Goal: Book appointment/travel/reservation

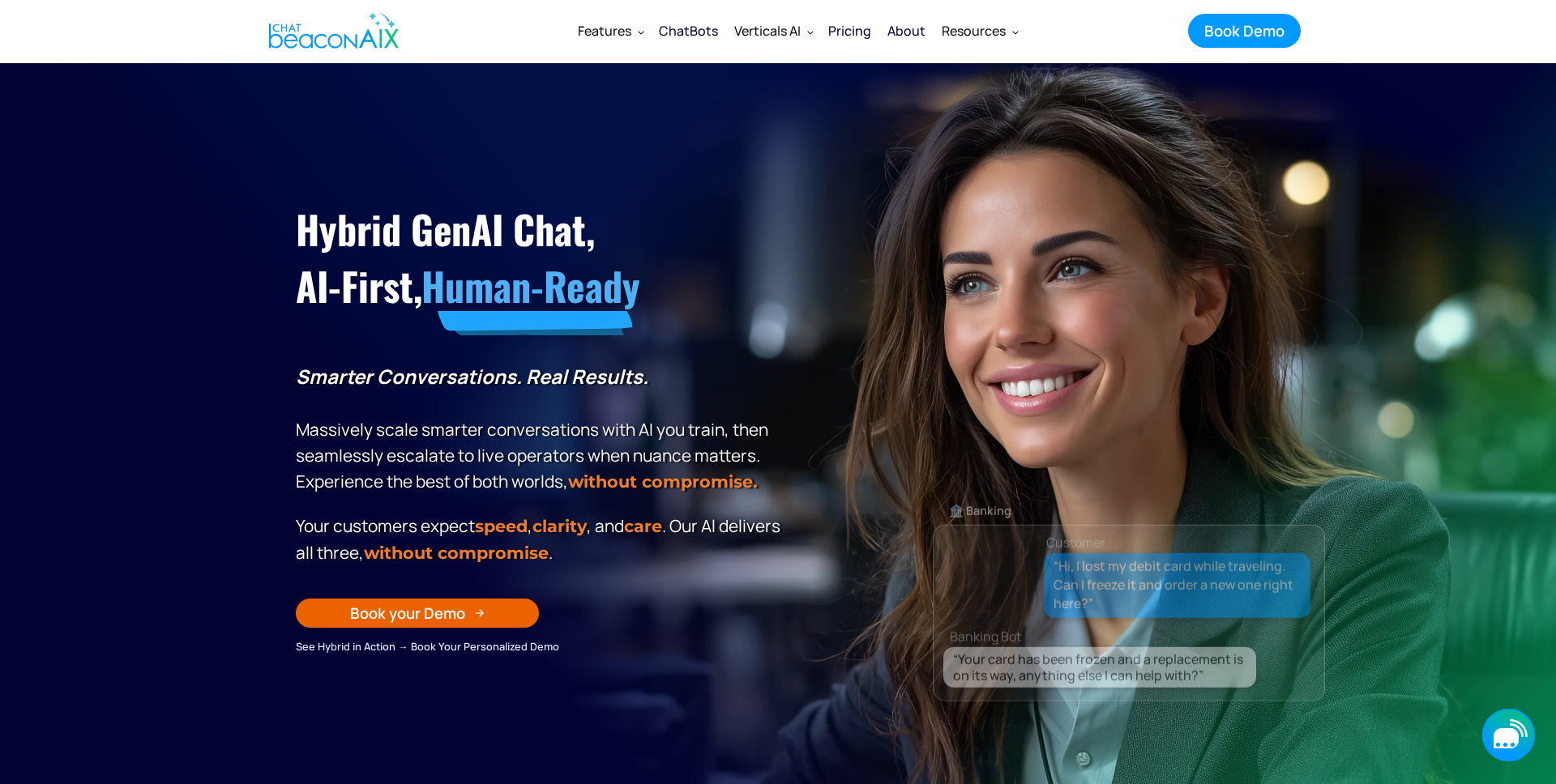
click at [1504, 729] on icon "button" at bounding box center [1507, 739] width 25 height 20
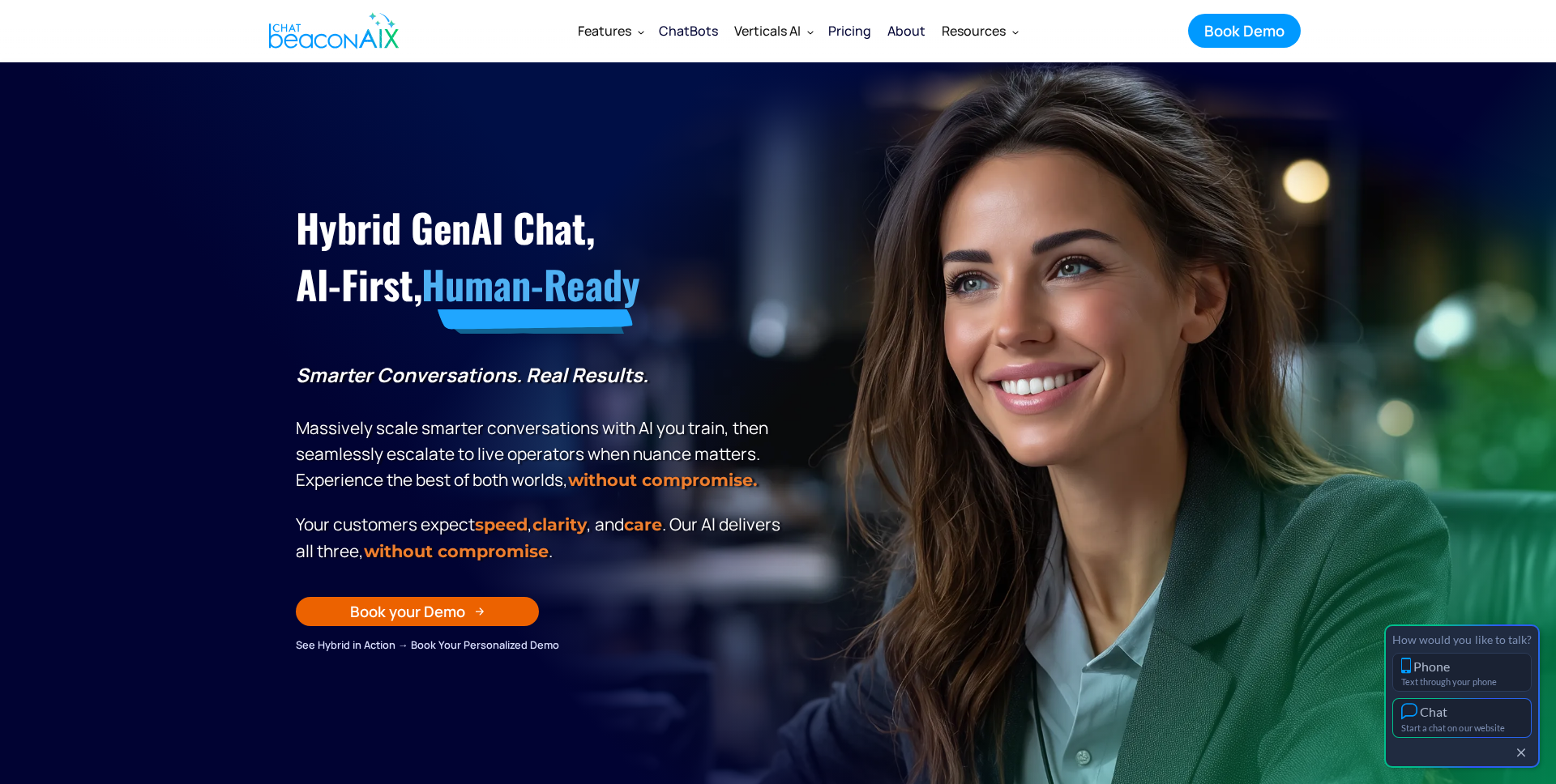
click at [1472, 708] on div "Chat" at bounding box center [1462, 711] width 122 height 17
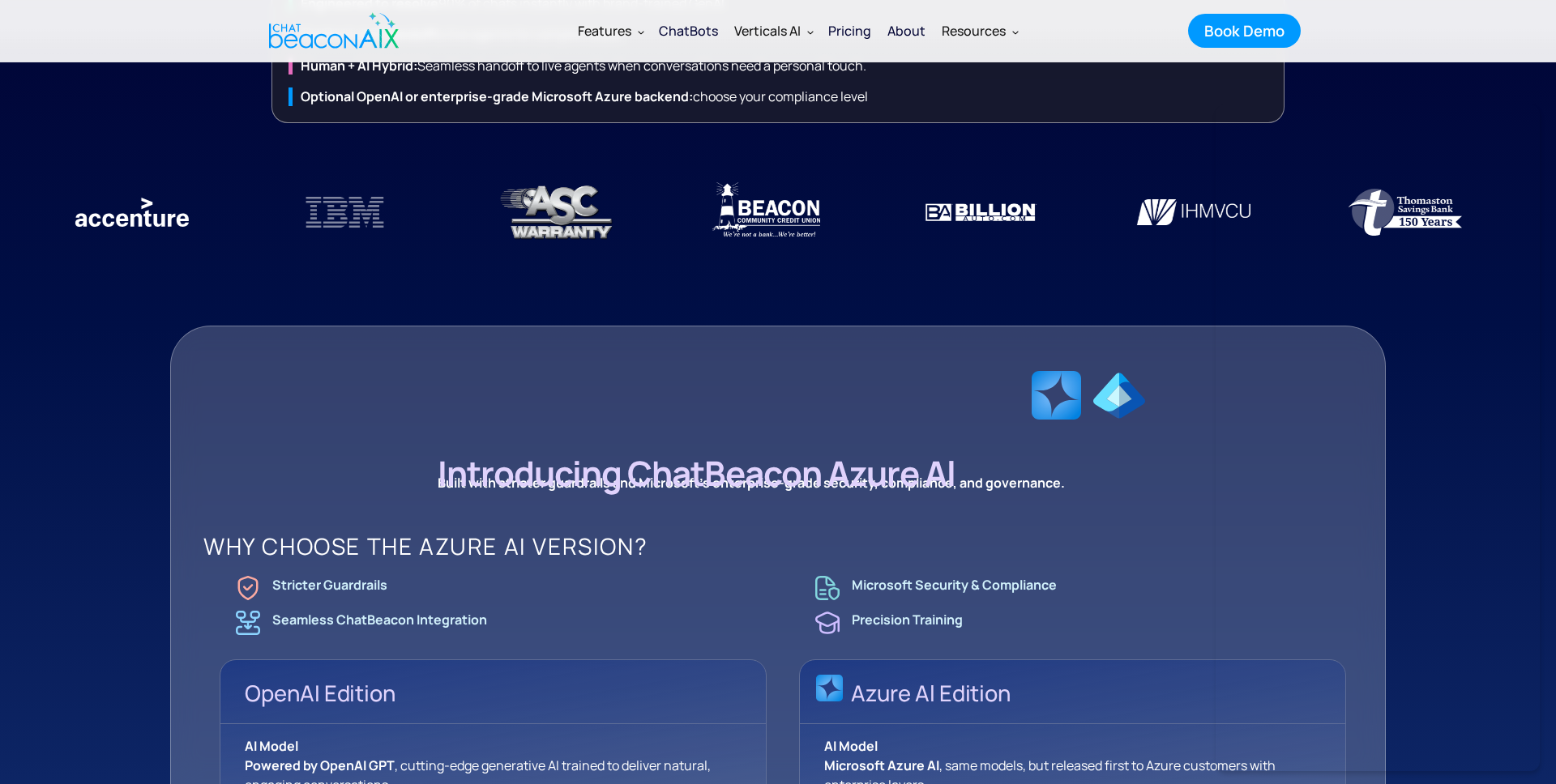
scroll to position [1253, 0]
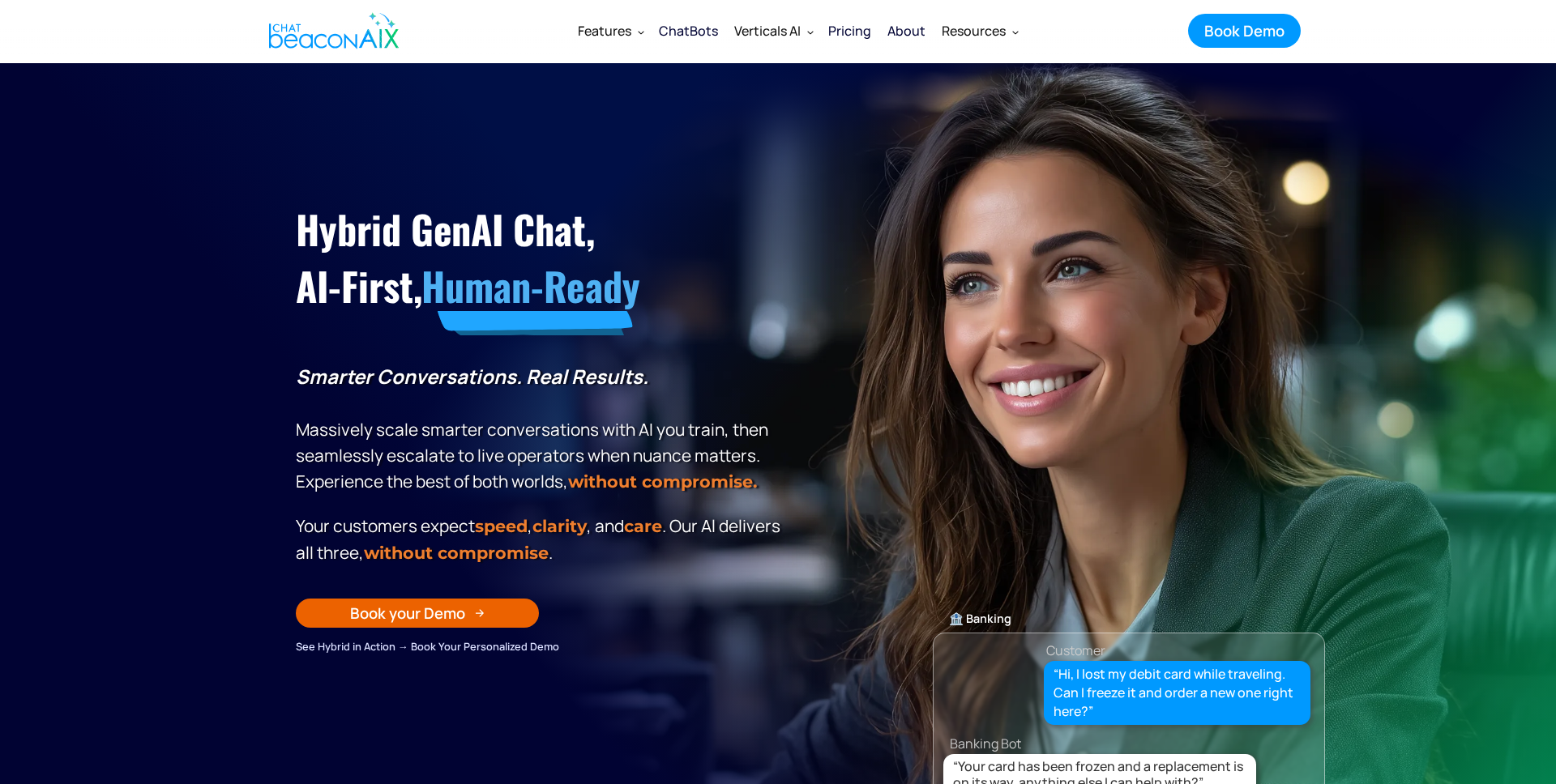
click at [1297, 409] on div "🏦 Banking Customer “Hi, I lost my debit card while traveling. Can I freeze it a…" at bounding box center [1128, 553] width 392 height 511
click at [1502, 729] on icon "button" at bounding box center [1507, 739] width 25 height 20
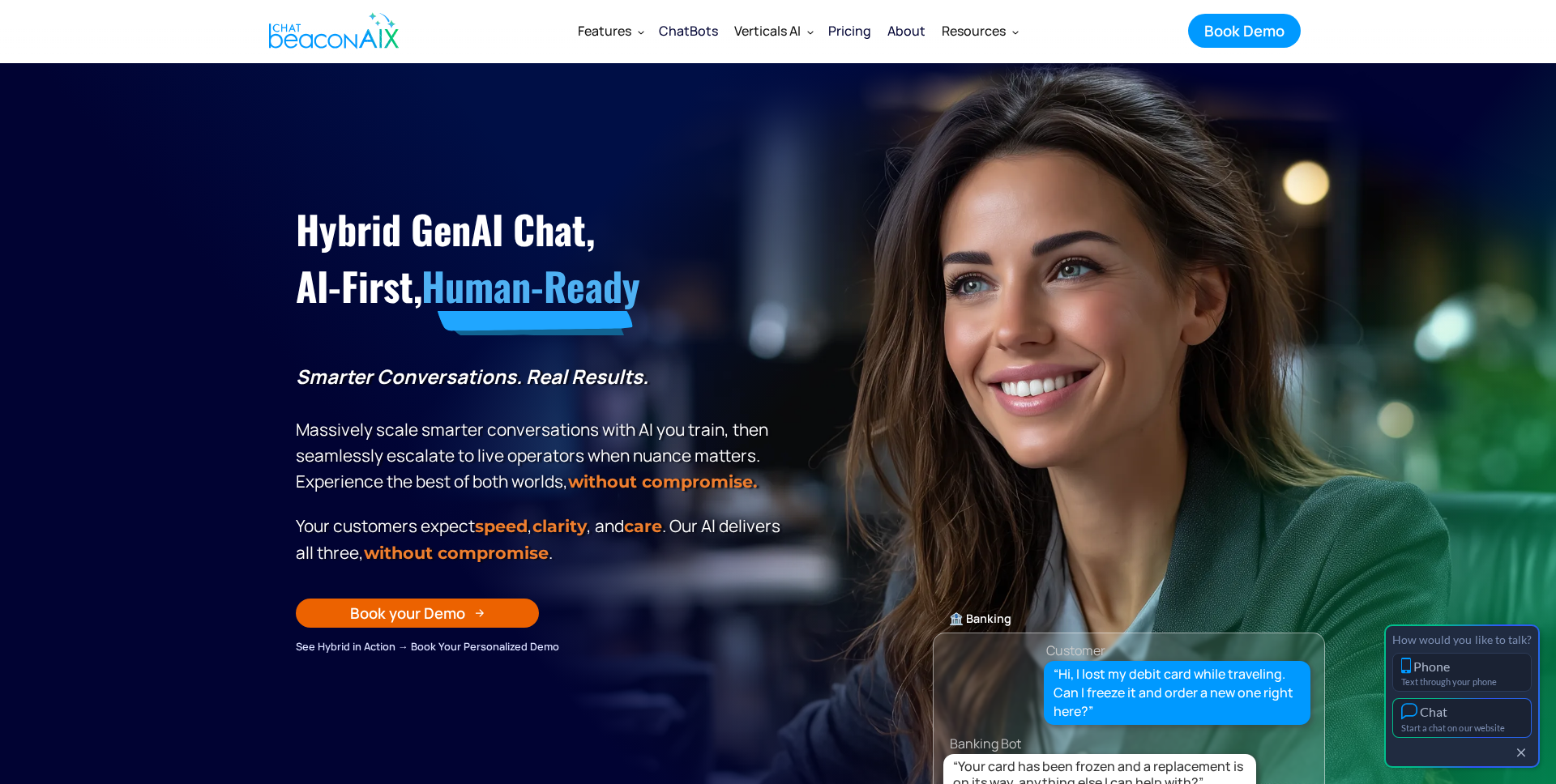
click at [1477, 726] on div "Start a chat on our website" at bounding box center [1462, 729] width 122 height 11
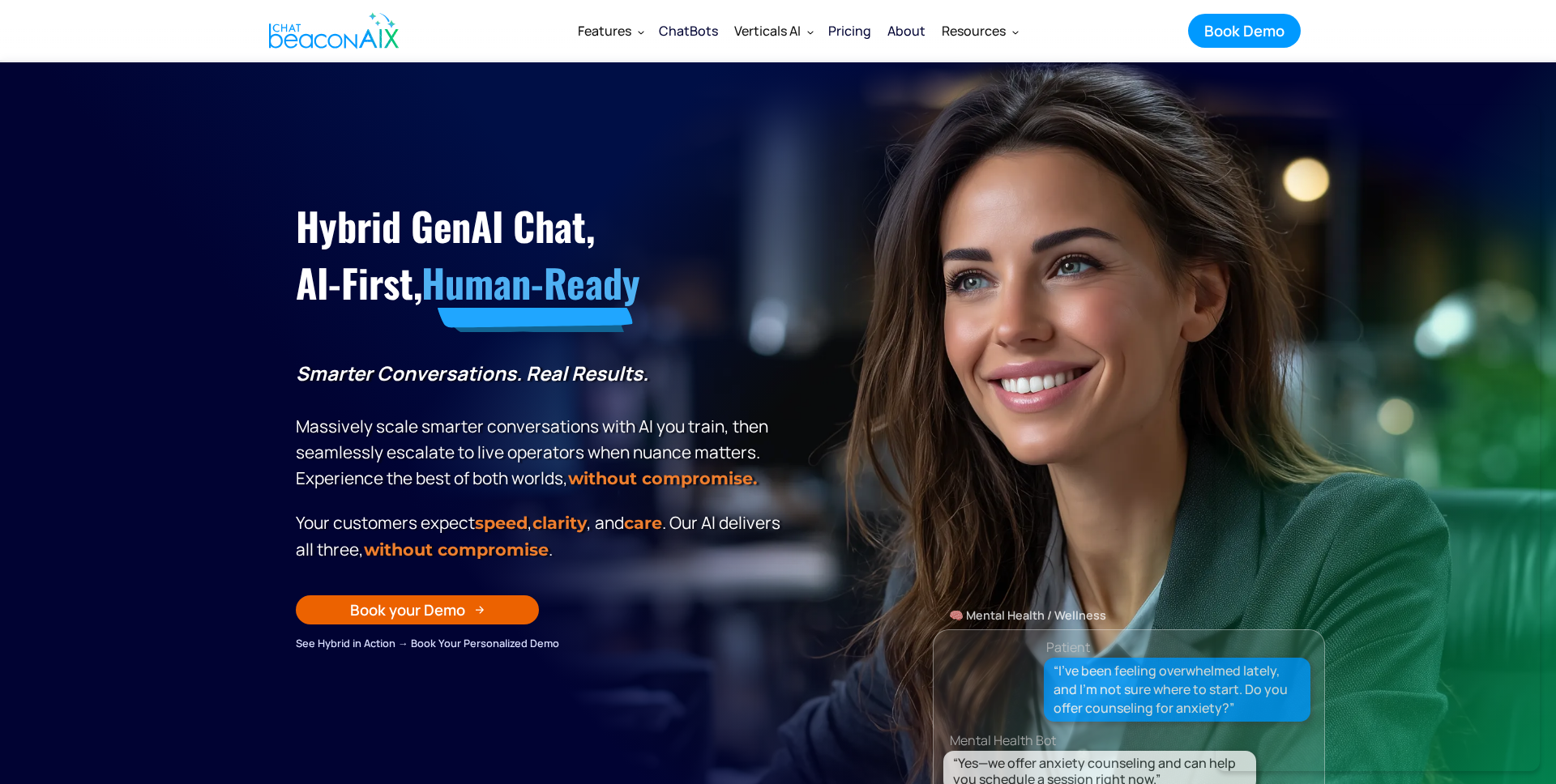
click at [542, 184] on div "Hybrid GenAI Chat, AI-First, Human-Ready Smarter Conversations. Real Results. M…" at bounding box center [778, 397] width 997 height 511
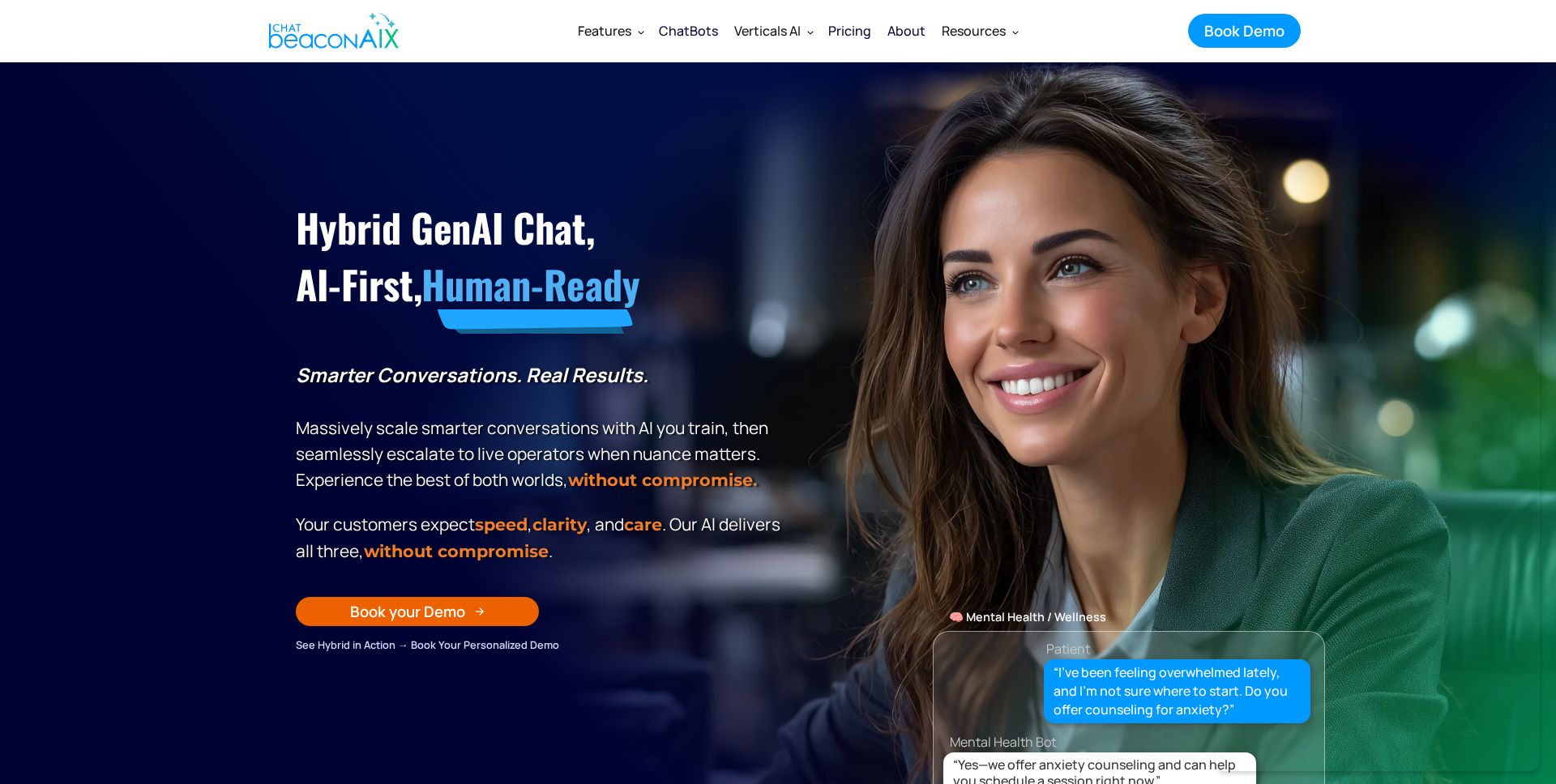
scroll to position [0, 0]
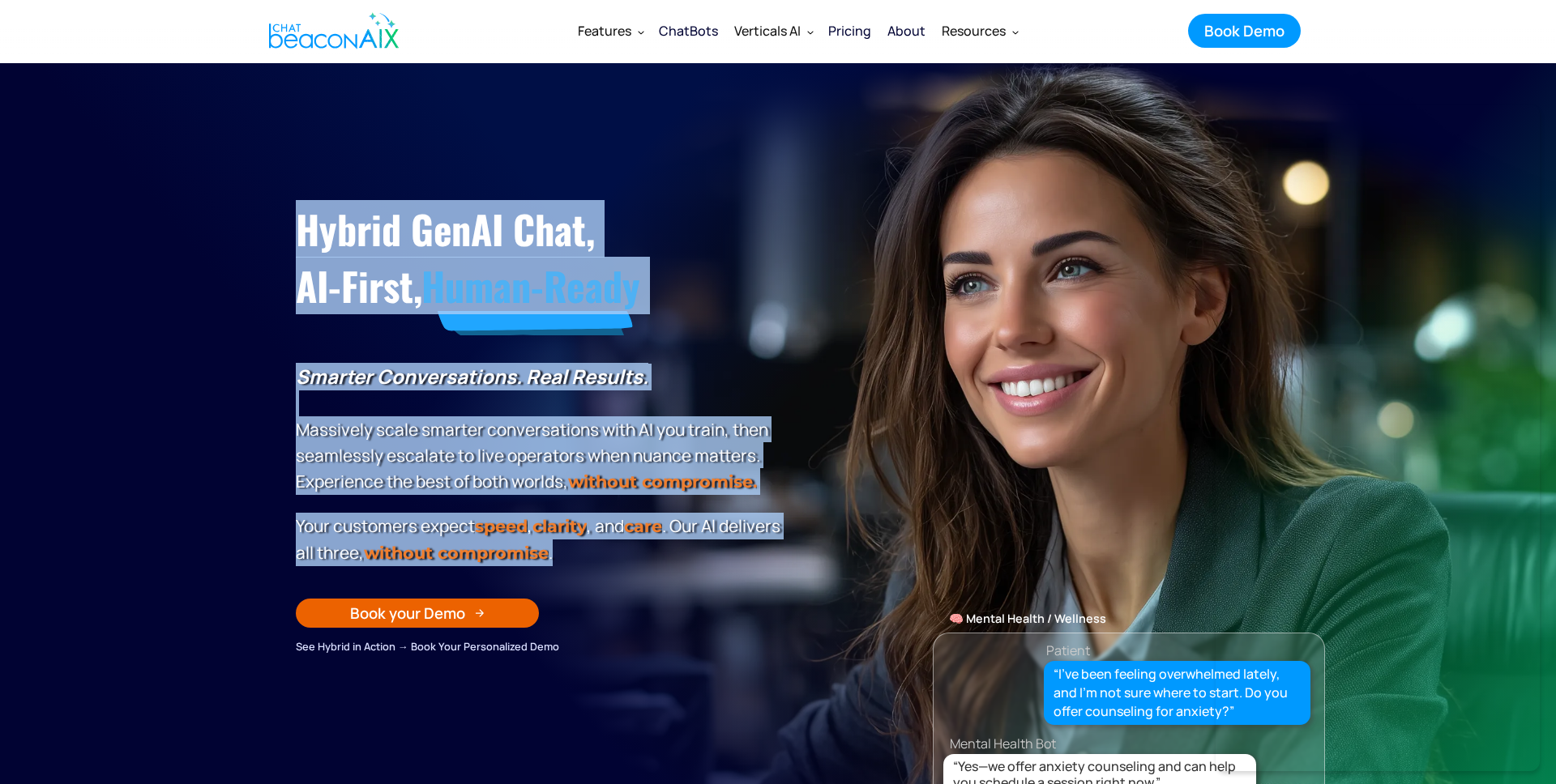
drag, startPoint x: 679, startPoint y: 558, endPoint x: 304, endPoint y: 226, distance: 500.8
click at [304, 226] on div "Hybrid GenAI Chat, AI-First, Human-Ready Smarter Conversations. Real Results. M…" at bounding box center [541, 424] width 490 height 463
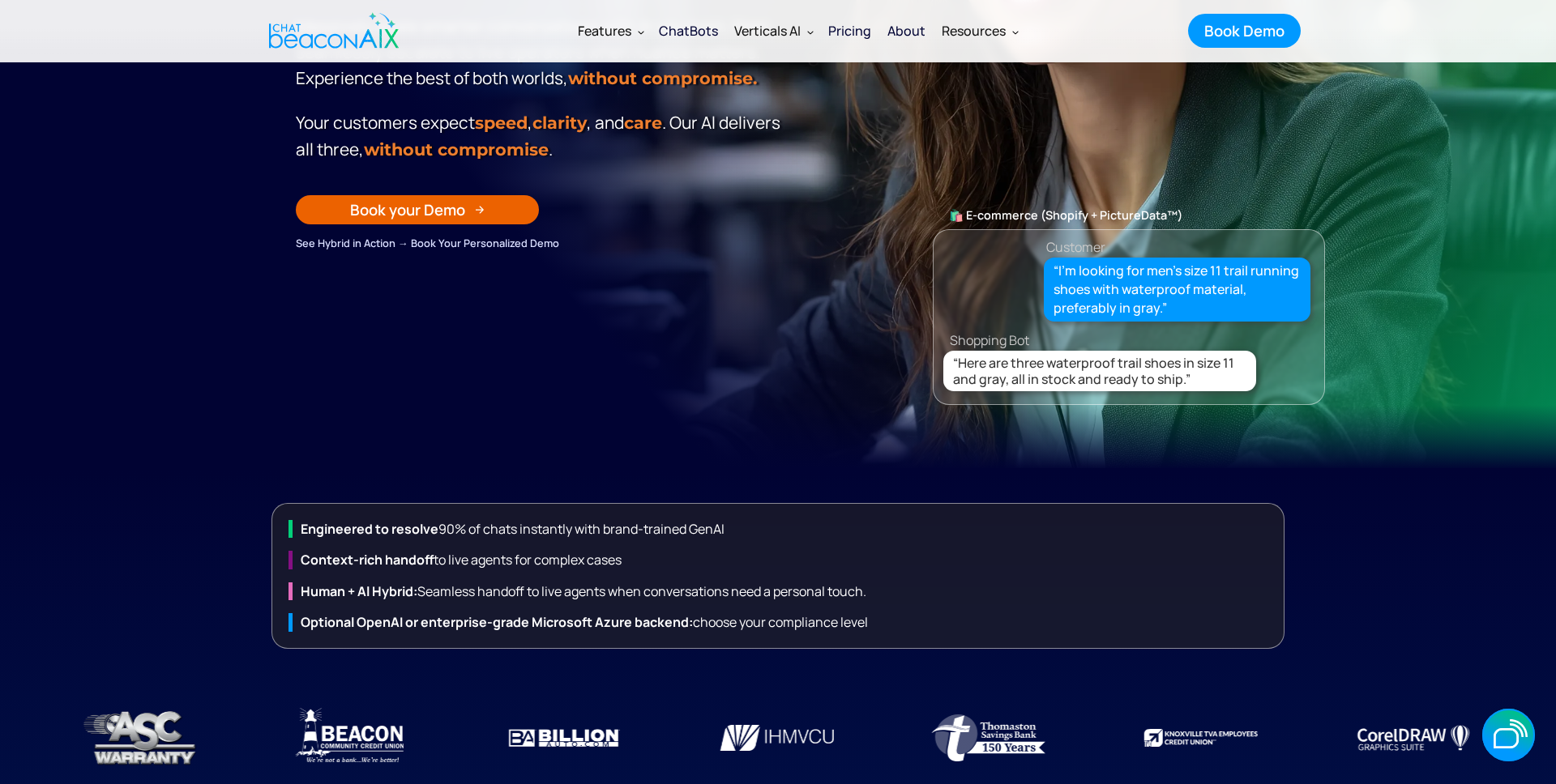
scroll to position [276, 0]
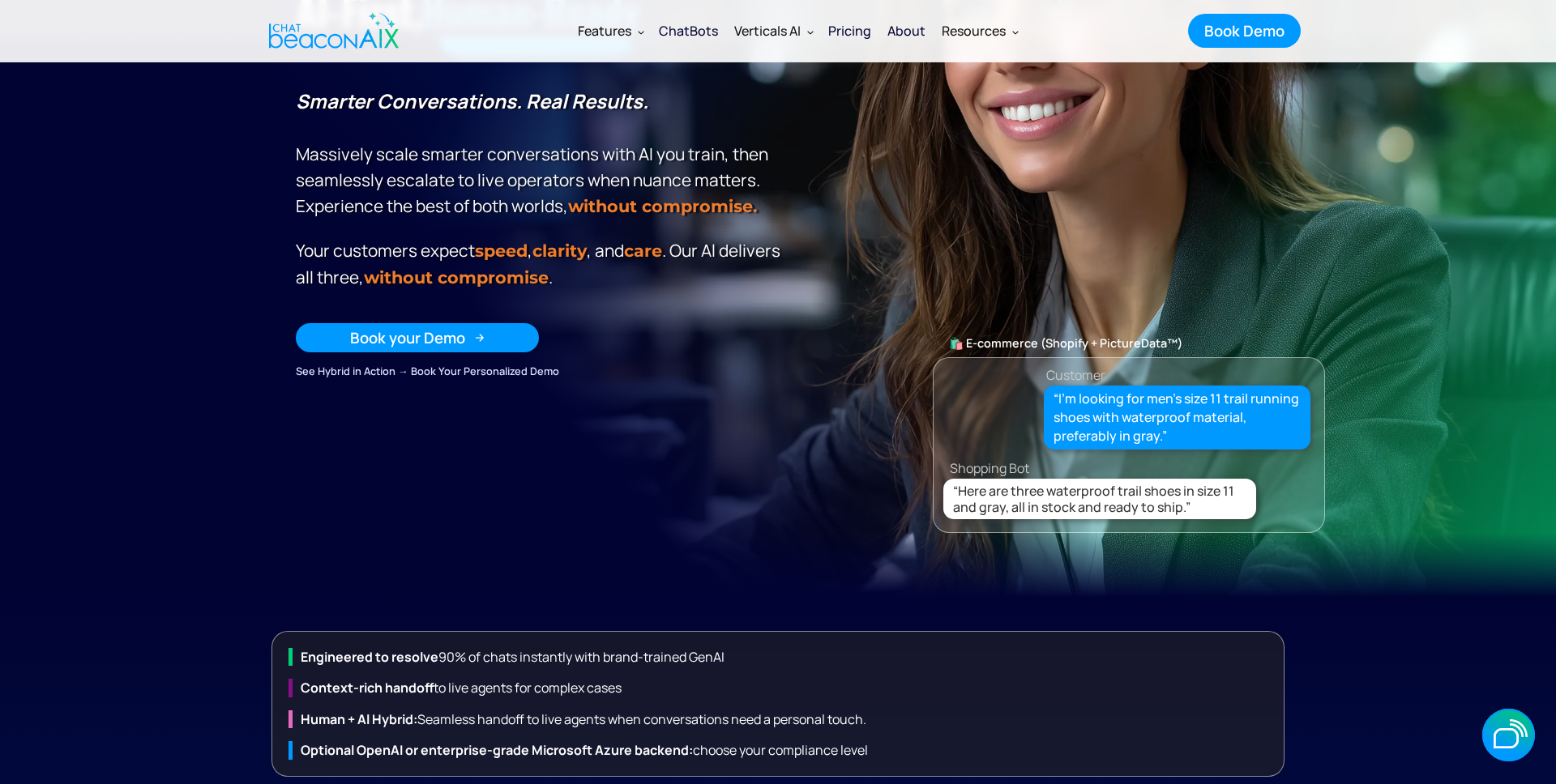
click at [410, 339] on div "Book your Demo" at bounding box center [408, 337] width 115 height 21
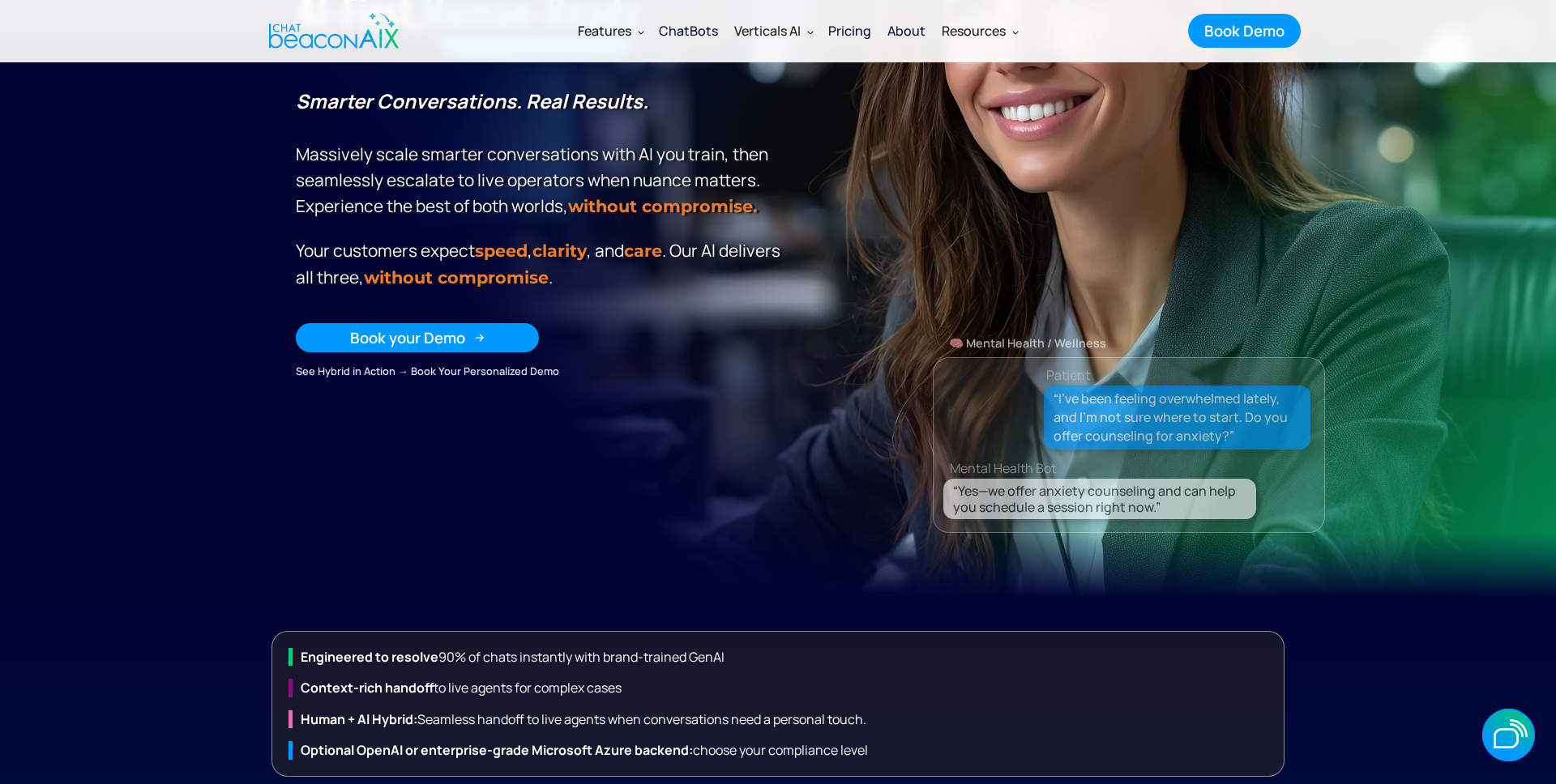
click at [414, 338] on div "Book your Demo" at bounding box center [408, 337] width 115 height 21
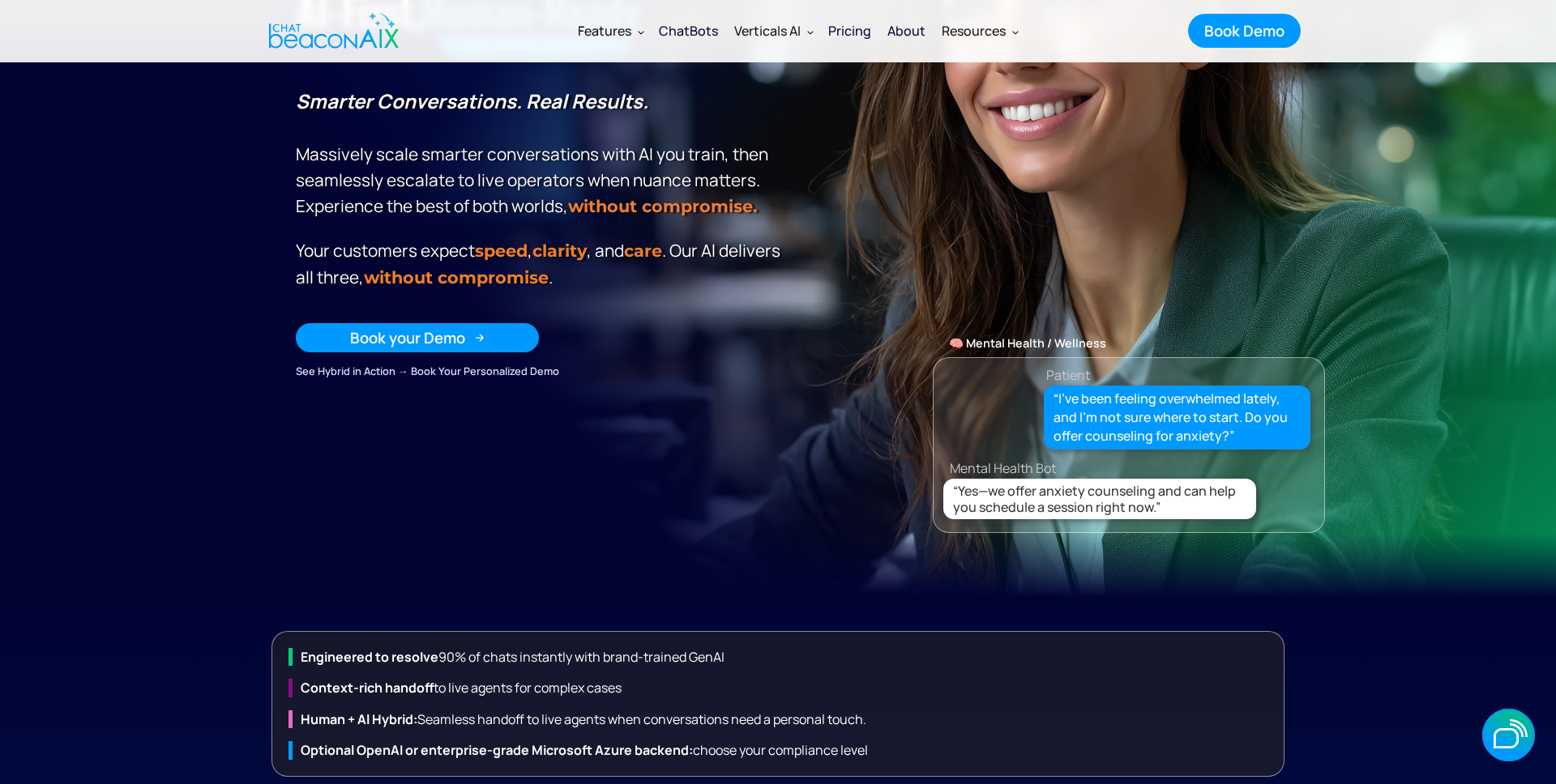
click at [396, 347] on div "Book your Demo" at bounding box center [408, 337] width 115 height 21
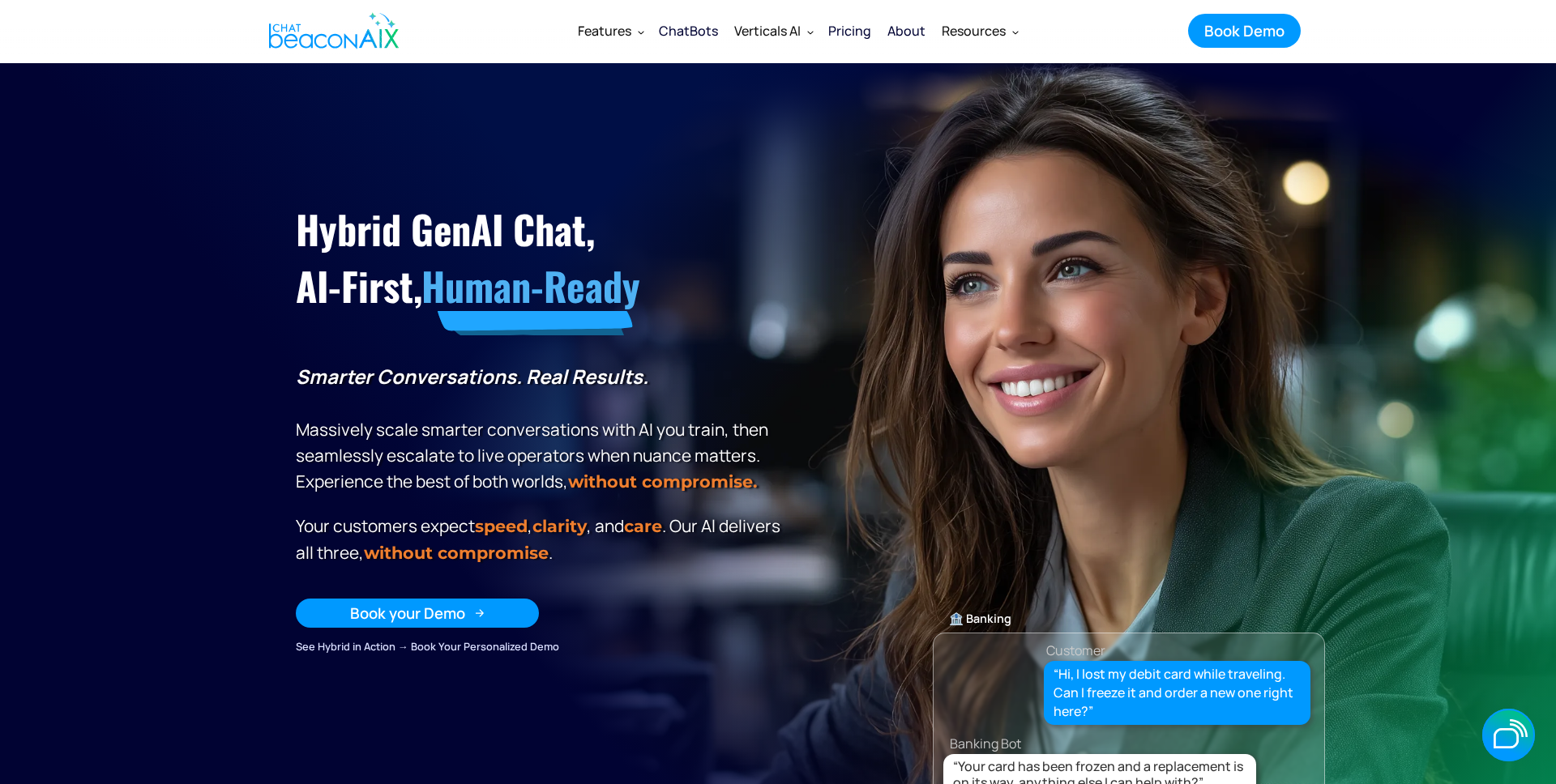
click at [373, 614] on div "Book your Demo" at bounding box center [408, 613] width 115 height 21
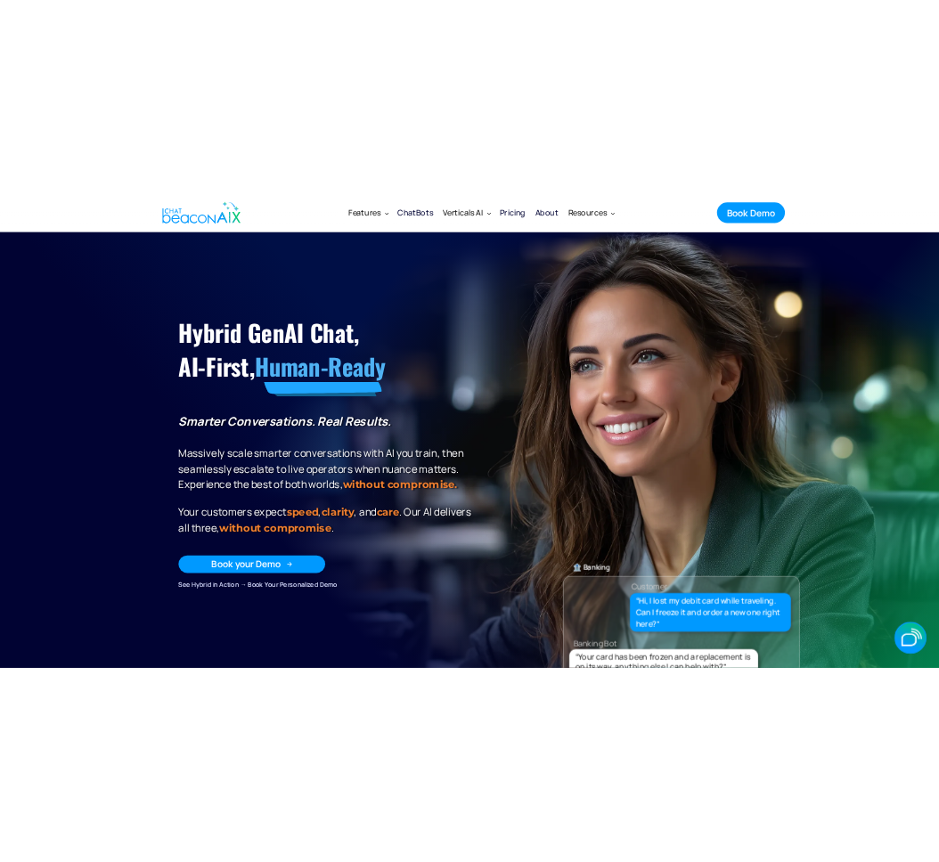
scroll to position [7, 0]
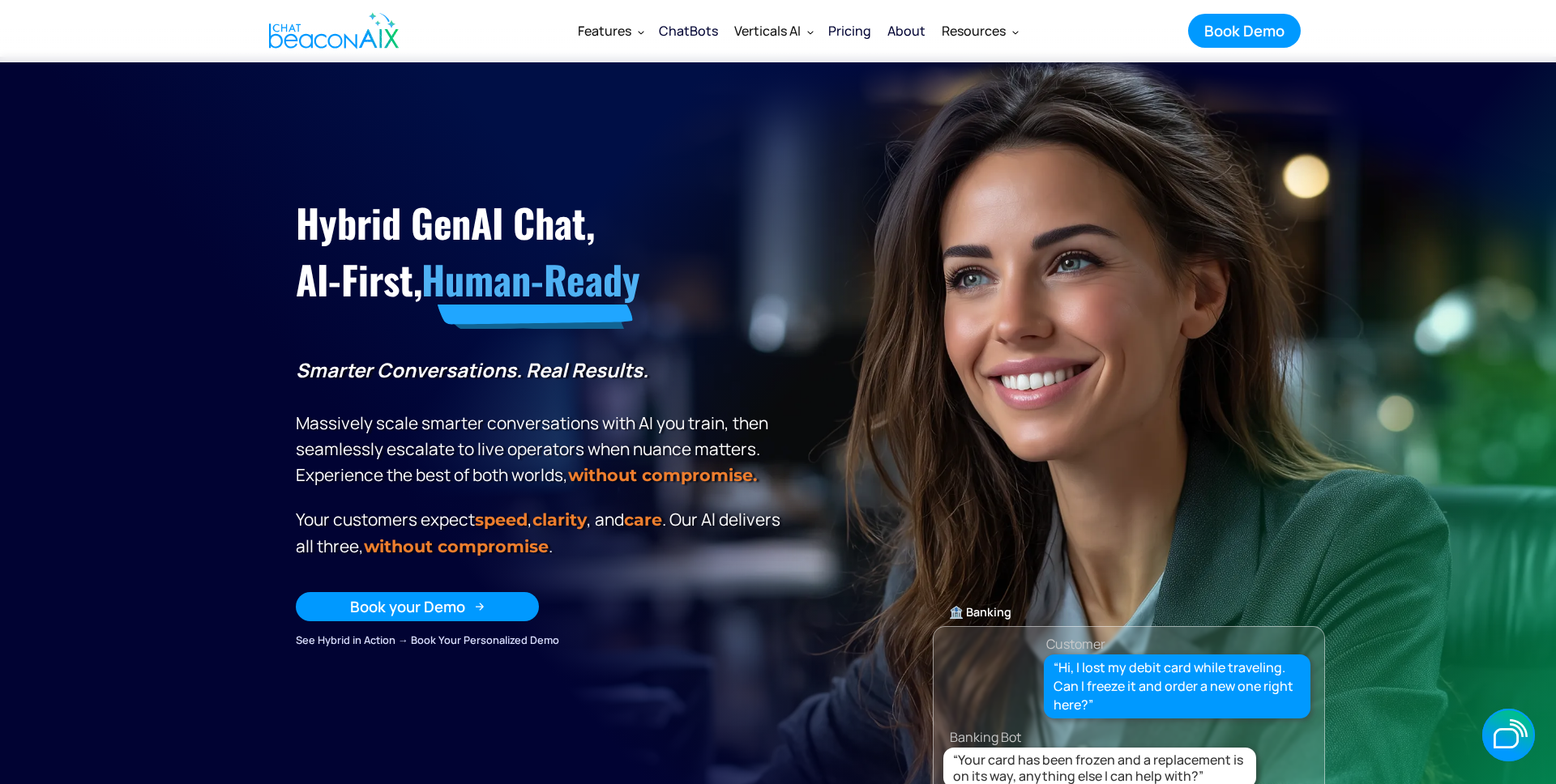
click at [379, 613] on div "Book your Demo" at bounding box center [408, 607] width 115 height 21
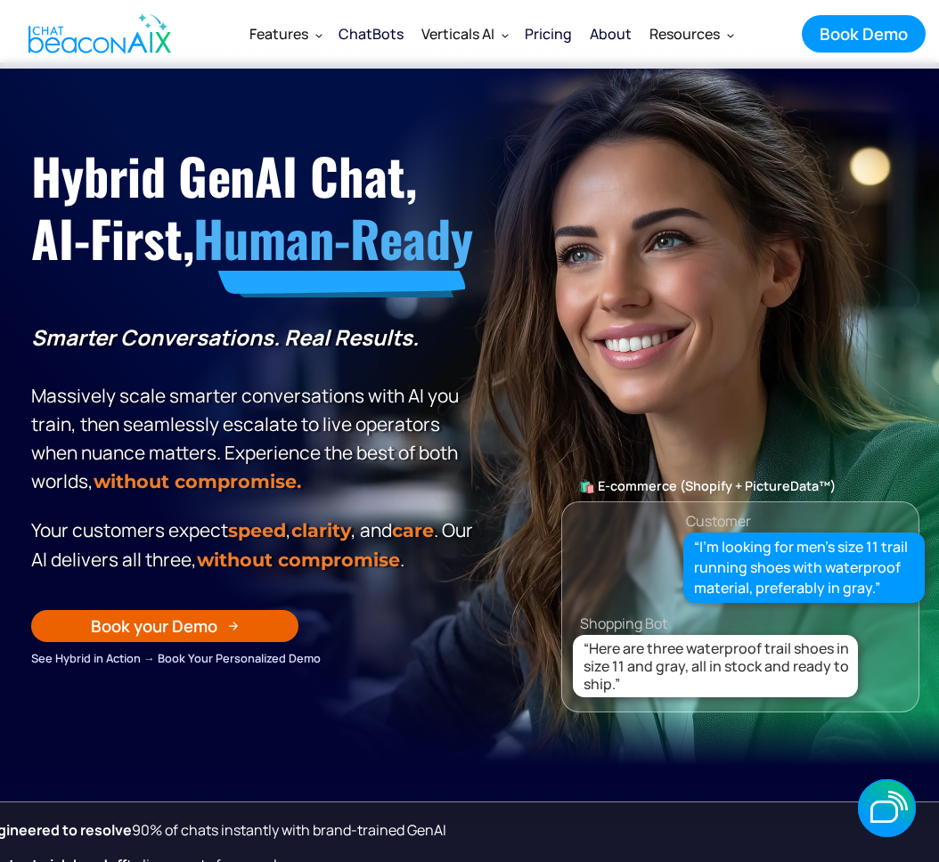
click at [233, 542] on strong "speed" at bounding box center [257, 530] width 58 height 22
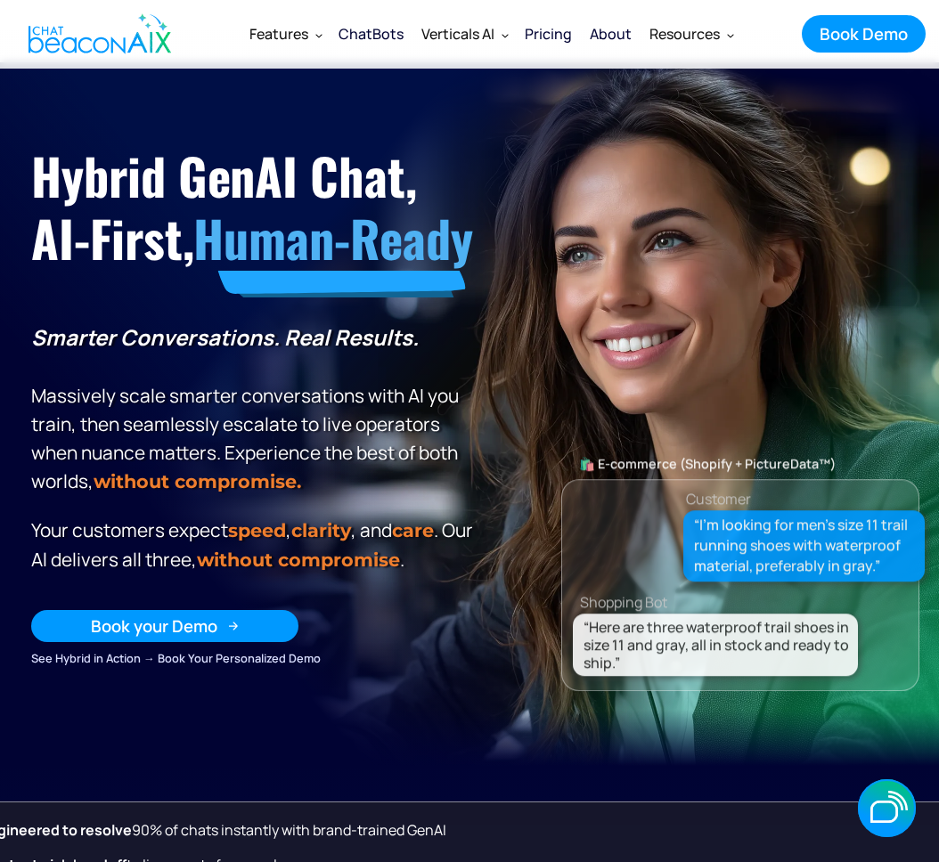
click at [207, 638] on div "Book your Demo" at bounding box center [154, 626] width 126 height 23
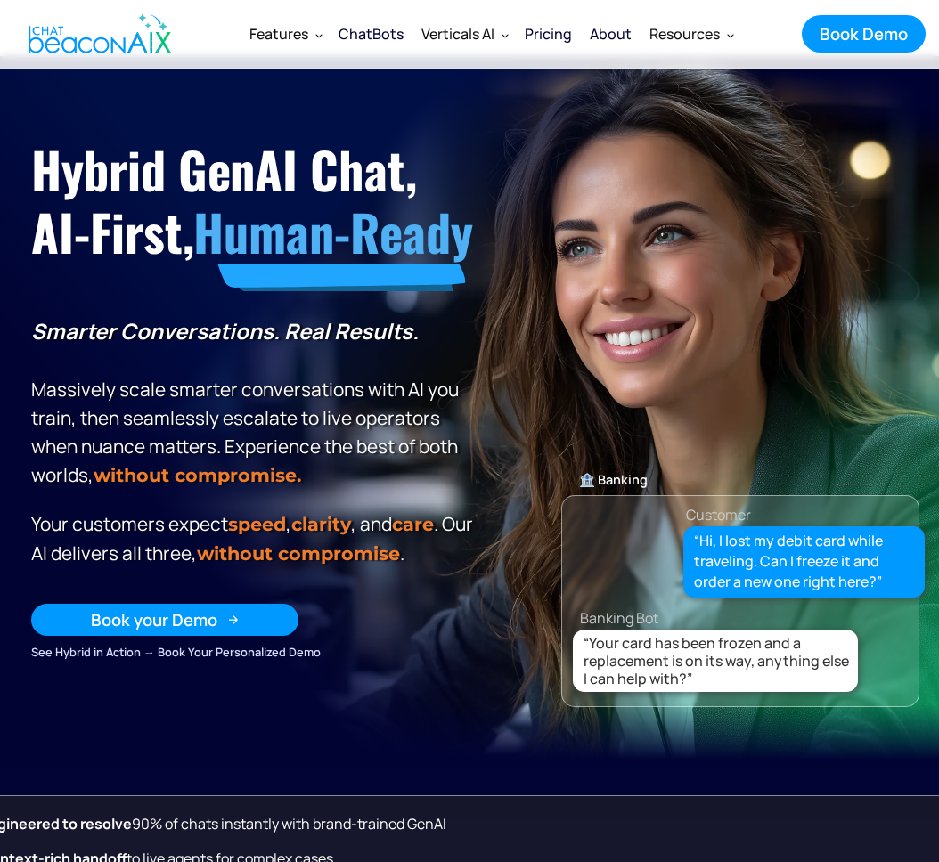
click at [234, 636] on link "Book your Demo" at bounding box center [164, 620] width 267 height 32
click at [235, 636] on link "Book your Demo" at bounding box center [164, 620] width 267 height 32
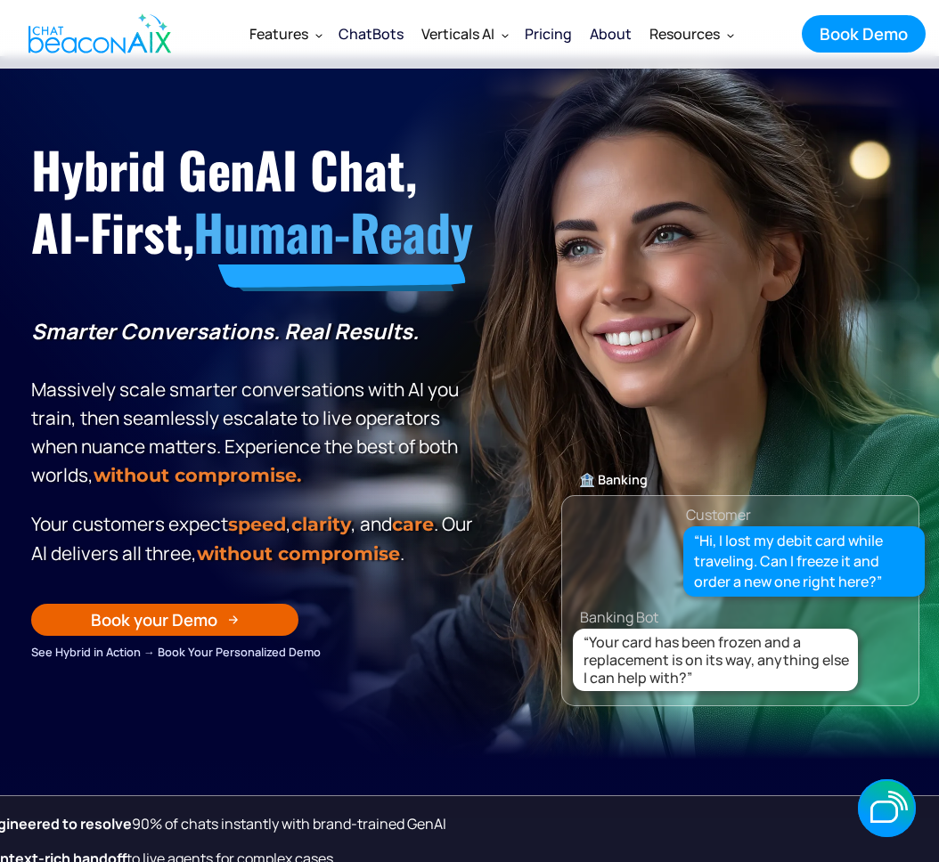
drag, startPoint x: 832, startPoint y: 104, endPoint x: 849, endPoint y: 84, distance: 26.6
click at [844, 91] on section "Hybrid GenAI Chat, AI-First, Human-Ready Smarter Conversations. Real Results. M…" at bounding box center [469, 408] width 939 height 704
click at [864, 46] on link "Book Demo Get Started" at bounding box center [864, 33] width 124 height 37
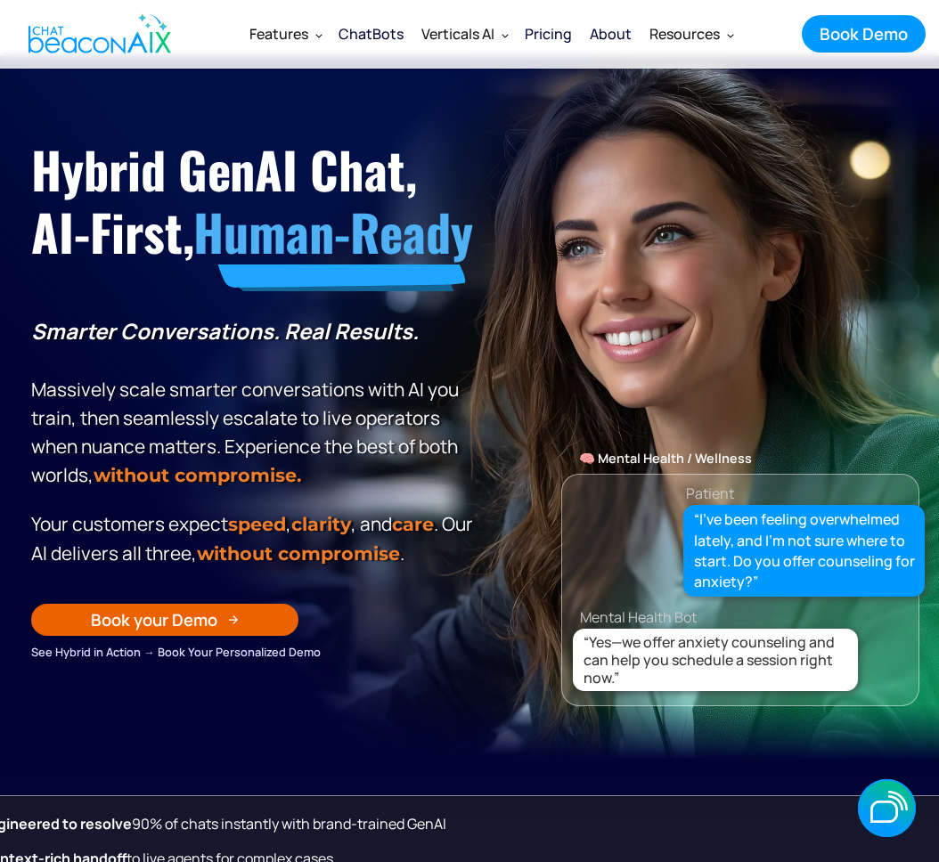
click at [873, 35] on div "Book Demo" at bounding box center [863, 33] width 88 height 23
